Goal: Communication & Community: Answer question/provide support

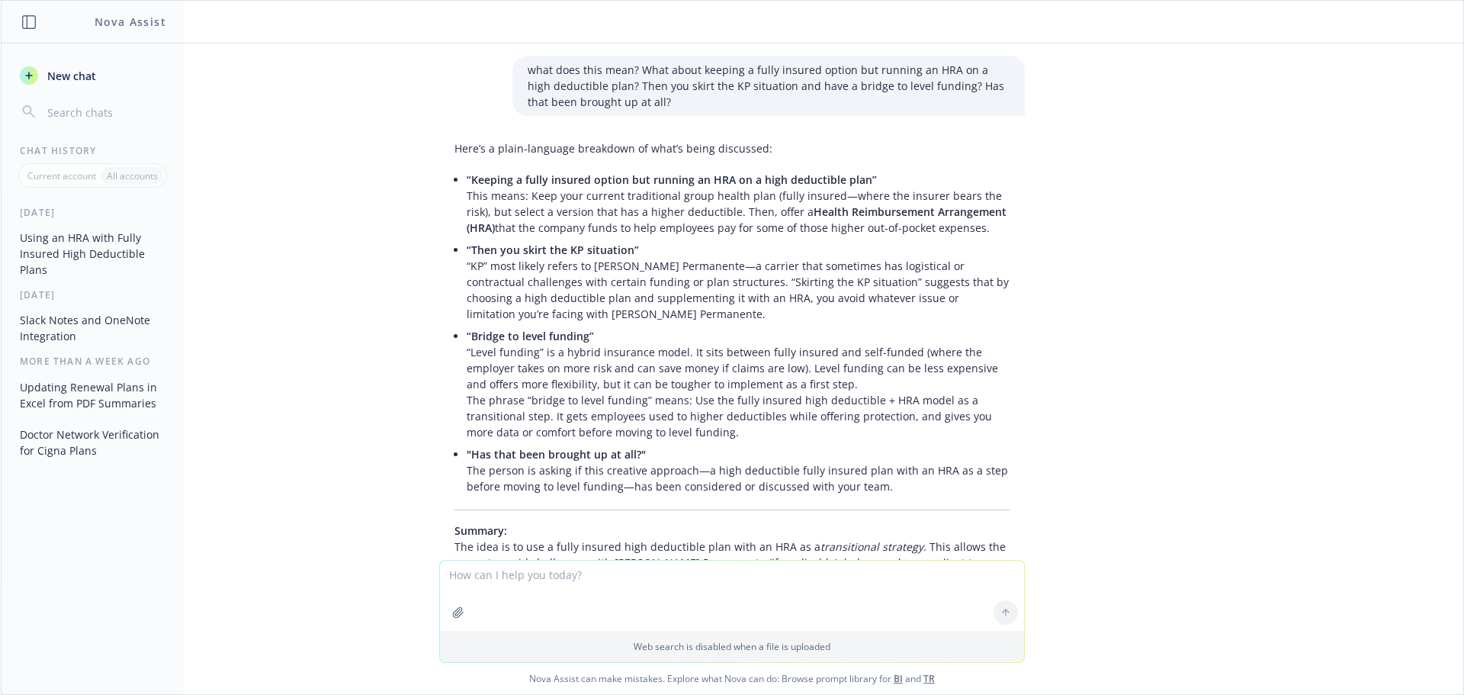
scroll to position [0, 452]
